Goal: Task Accomplishment & Management: Complete application form

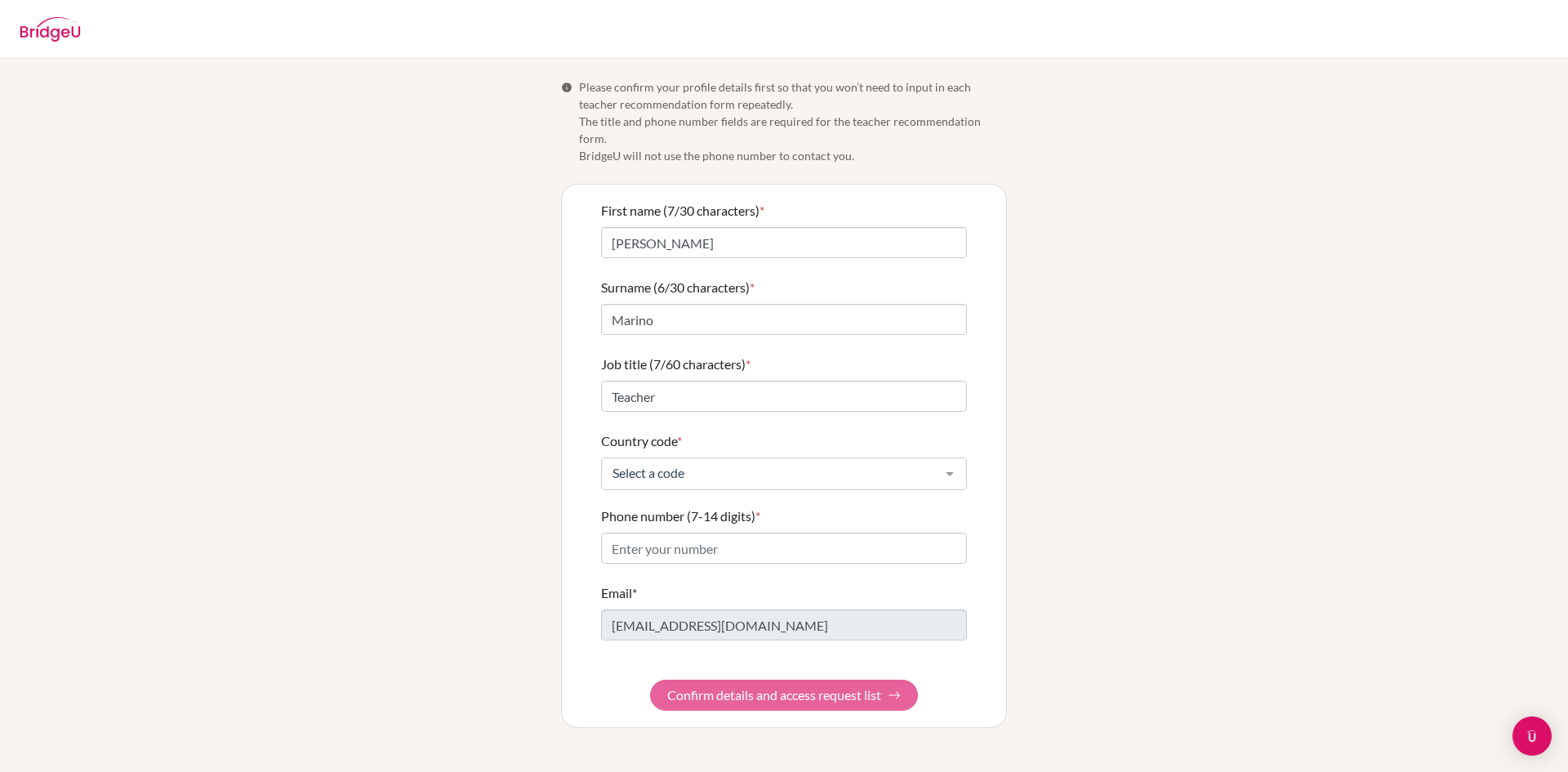
type input "Teacher"
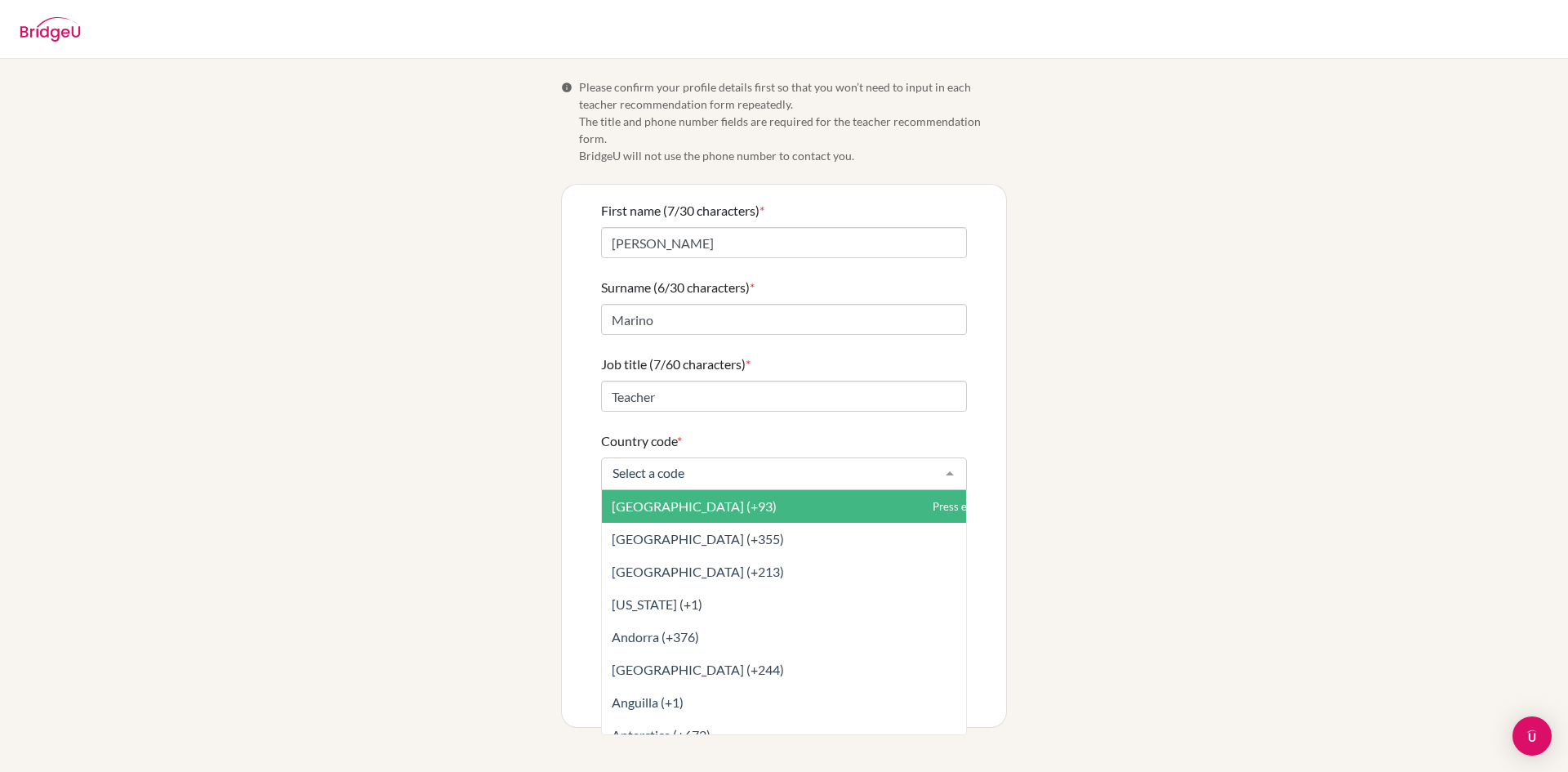
click at [806, 465] on input "Country code *" at bounding box center [771, 473] width 325 height 16
click at [890, 414] on form "First name (7/30 characters) * [PERSON_NAME] (6/30 characters) * Marino Job tit…" at bounding box center [784, 456] width 366 height 510
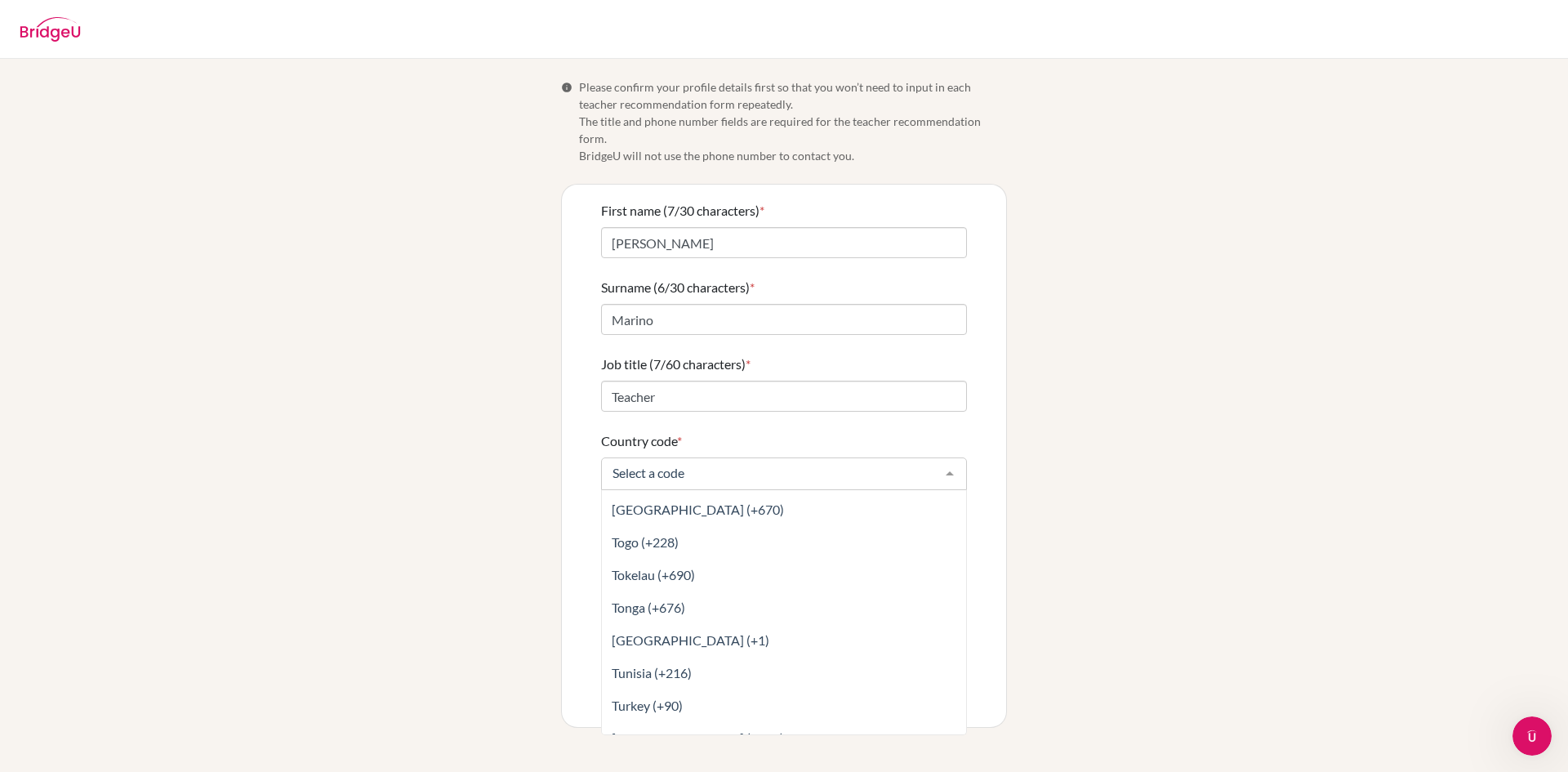
scroll to position [6993, 0]
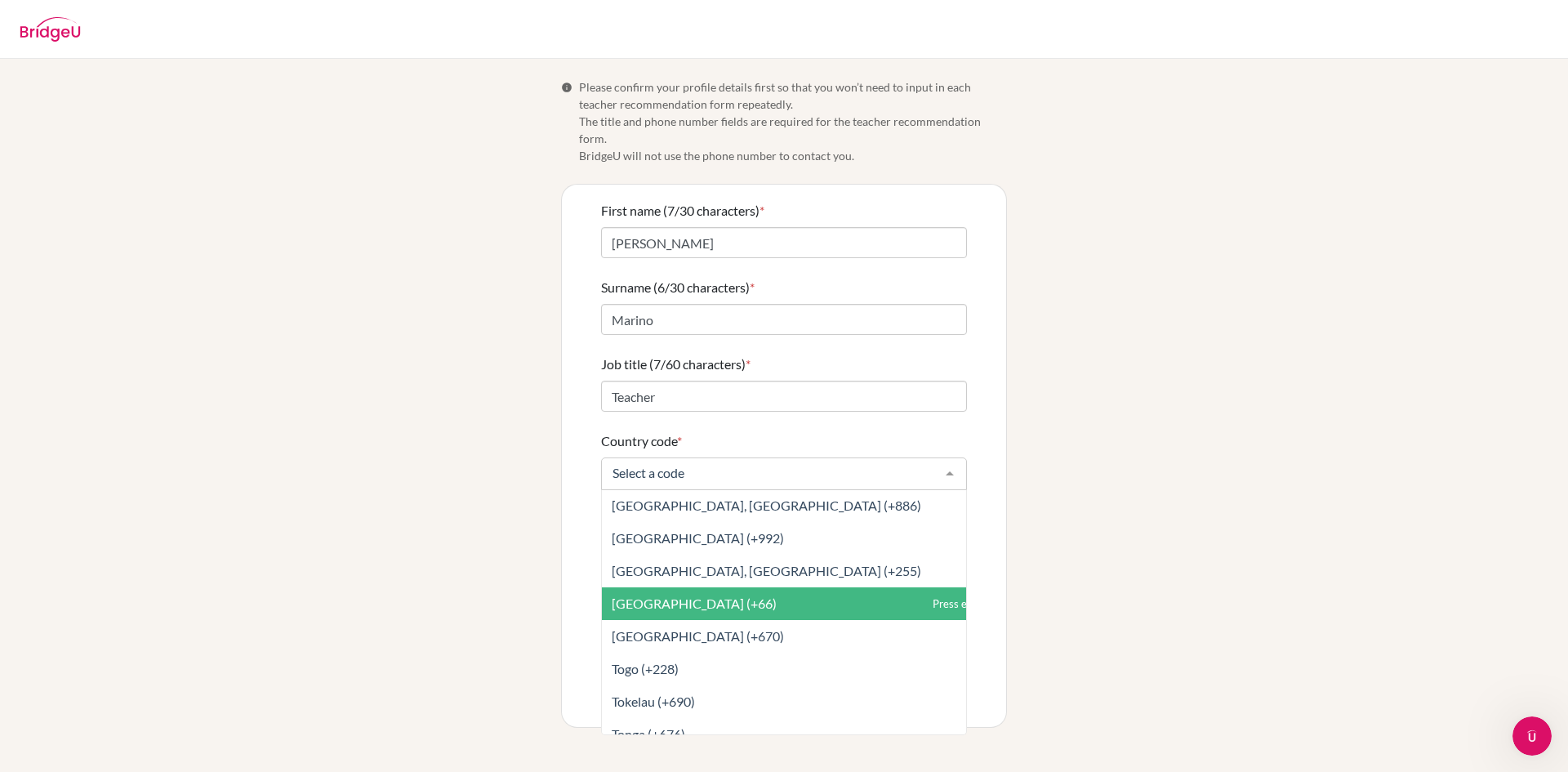
click at [756, 595] on span "[GEOGRAPHIC_DATA] (+66)" at bounding box center [820, 604] width 436 height 33
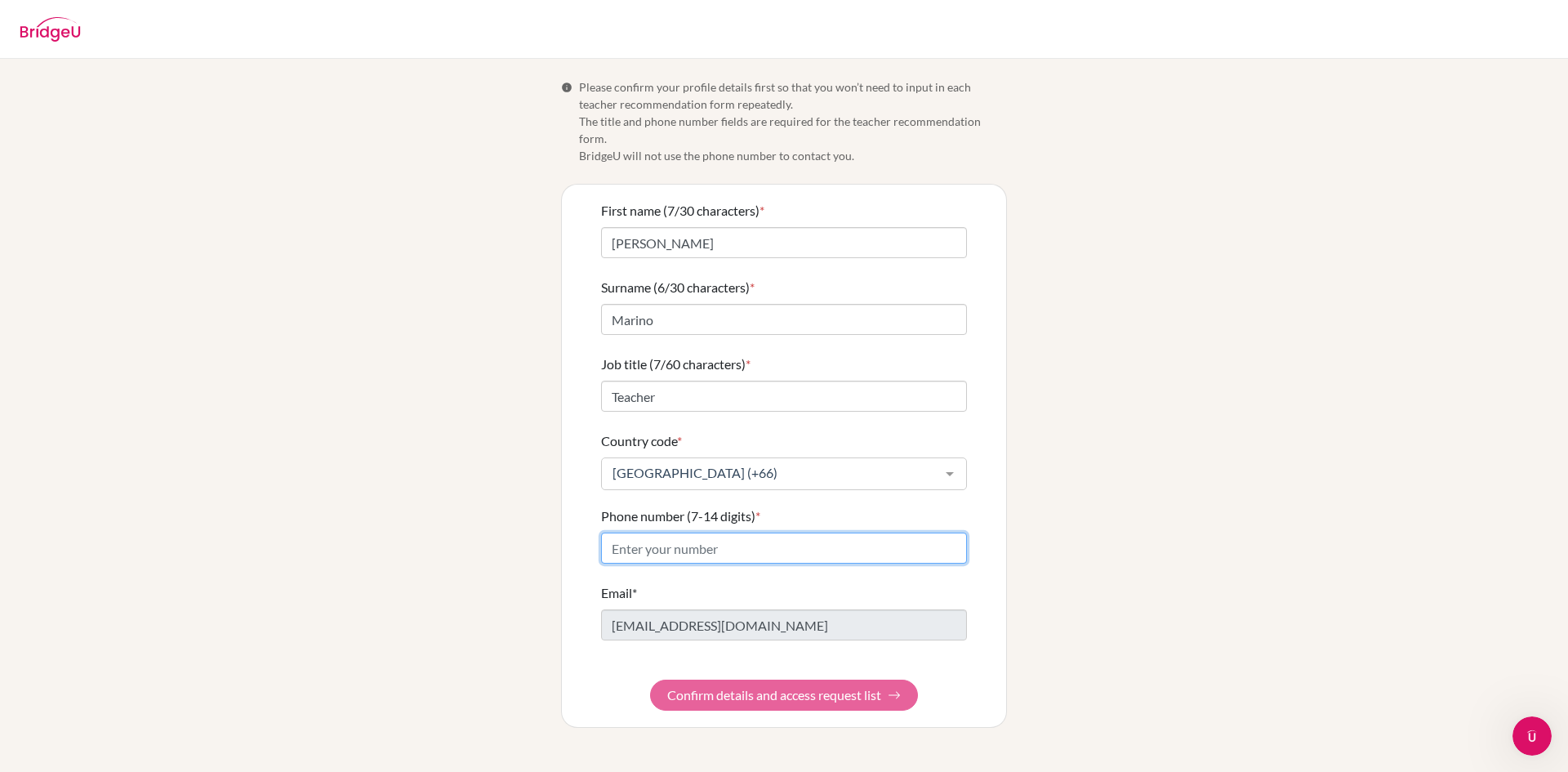
click at [744, 536] on input "Phone number (7-14 digits) *" at bounding box center [784, 548] width 366 height 31
click at [744, 535] on input "Phone number (7-14 digits) *" at bounding box center [784, 548] width 366 height 31
click at [925, 507] on div "Phone number (7-14 digits) *" at bounding box center [784, 535] width 366 height 57
click at [786, 537] on input "Phone number (7-14 digits) *" at bounding box center [784, 548] width 366 height 31
type input "[PHONE_NUMBER]"
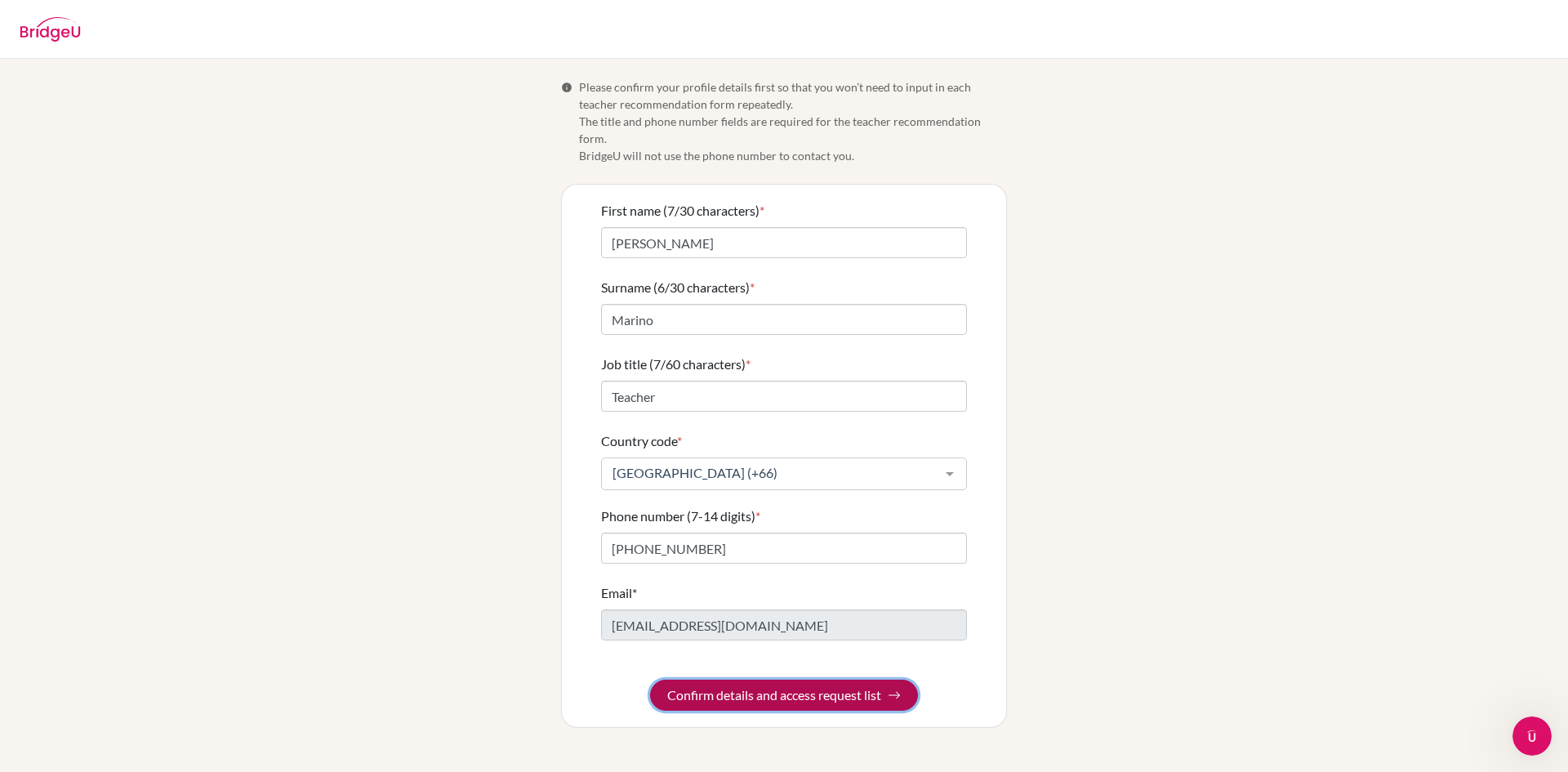
click at [809, 680] on button "Confirm details and access request list" at bounding box center [783, 695] width 268 height 31
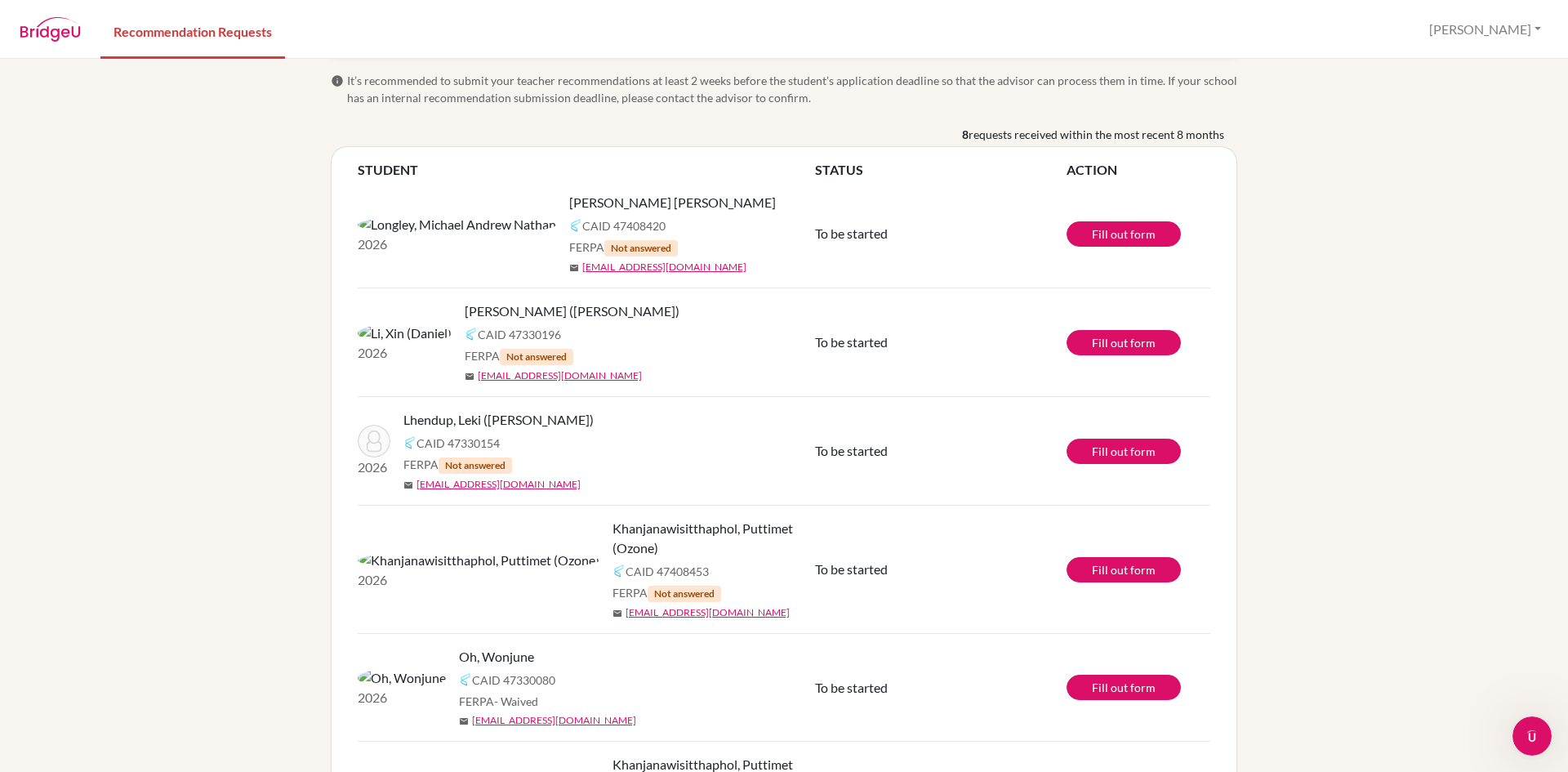
scroll to position [63, 0]
click at [1113, 235] on link "Fill out form" at bounding box center [1123, 235] width 114 height 26
